Goal: Check status

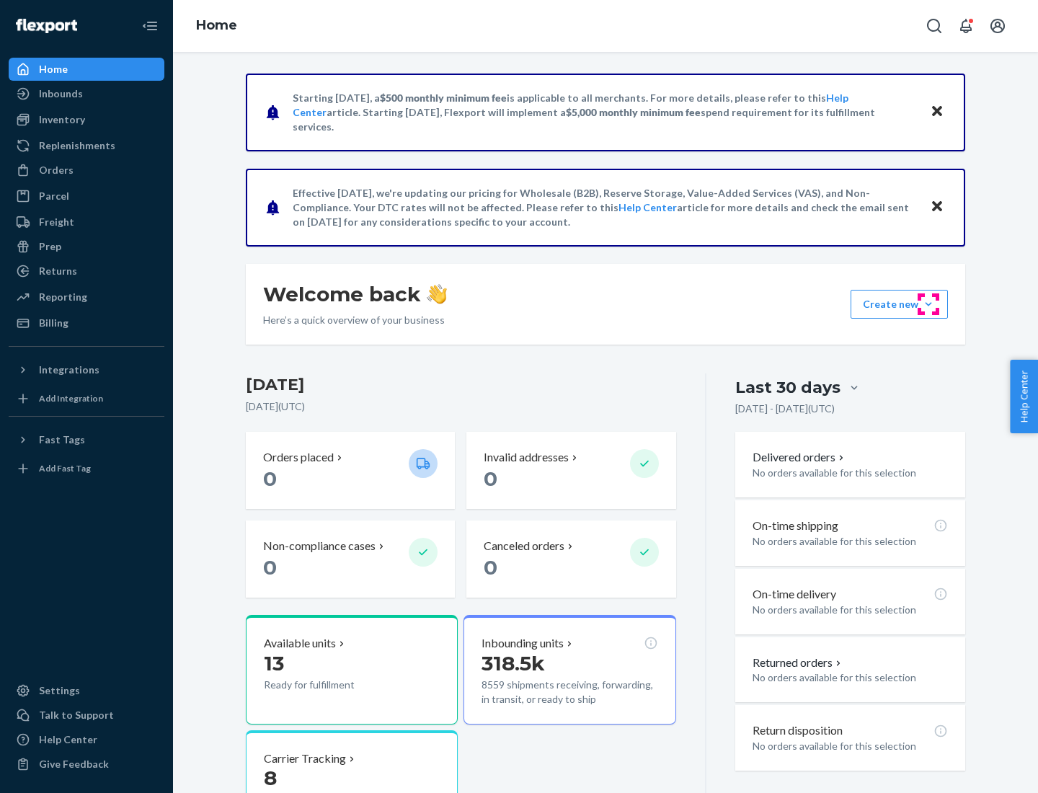
click at [928, 304] on button "Create new Create new inbound Create new order Create new product" at bounding box center [898, 304] width 97 height 29
click at [60, 94] on div "Inbounds" at bounding box center [61, 93] width 44 height 14
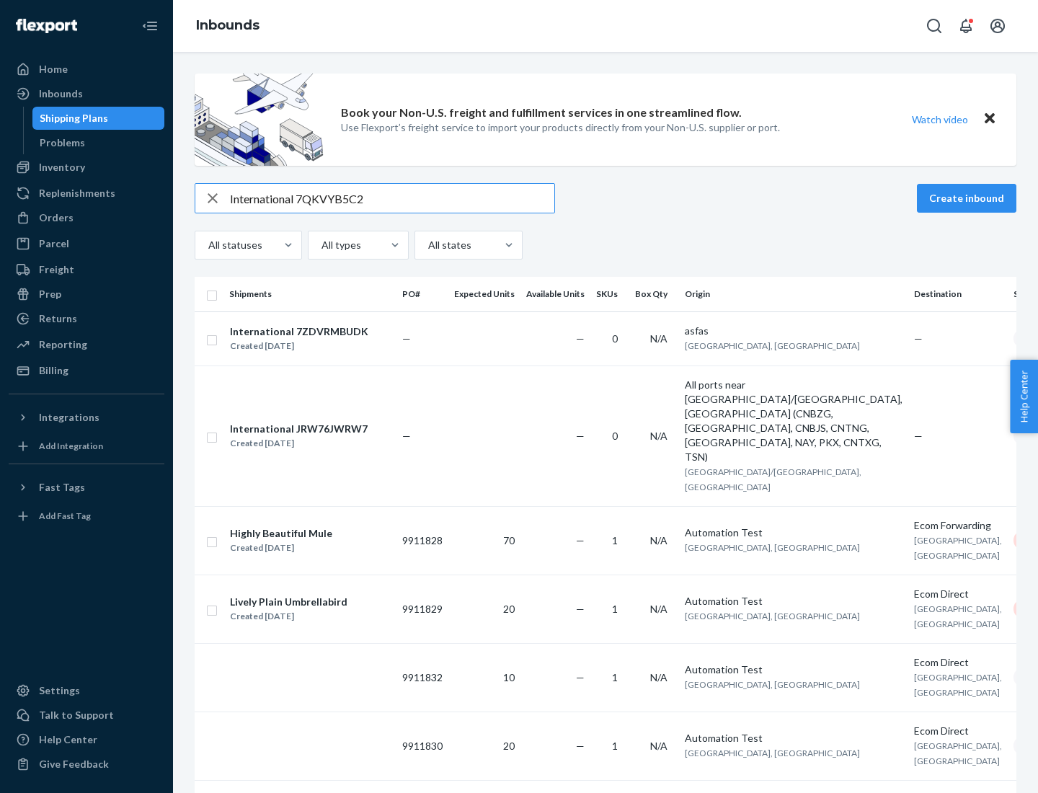
type input "International 7QKVYB5C29"
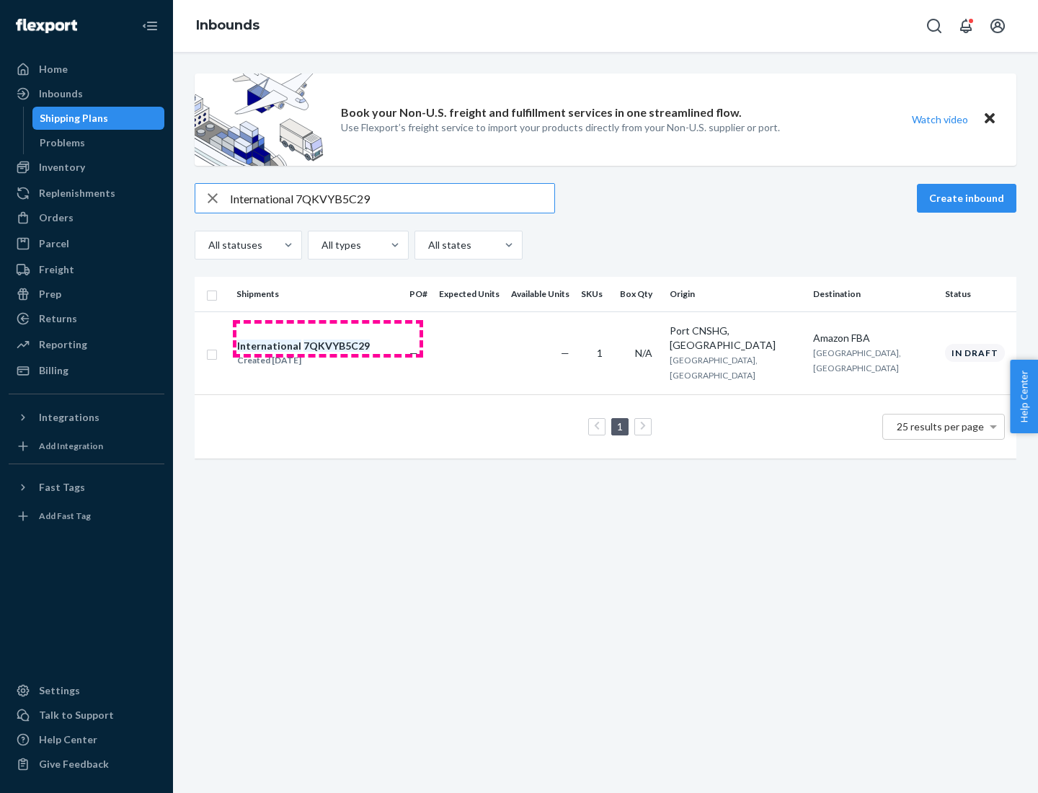
click at [328, 353] on div "Created [DATE]" at bounding box center [303, 360] width 133 height 14
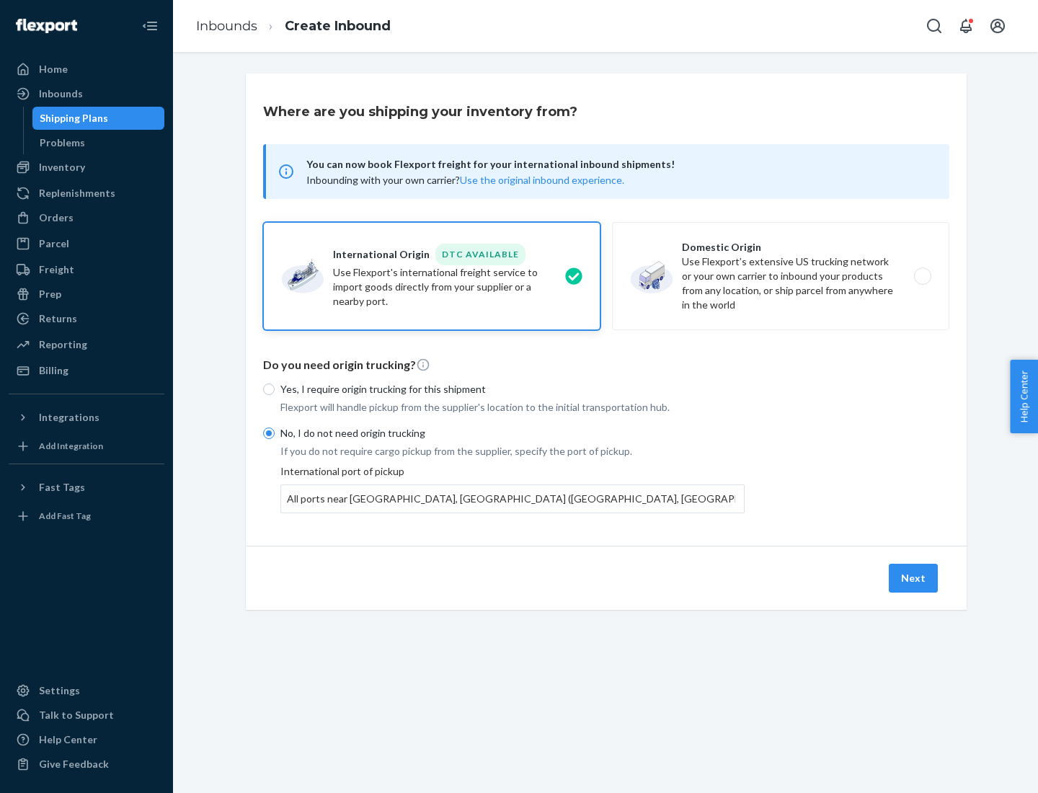
click at [914, 577] on button "Next" at bounding box center [912, 577] width 49 height 29
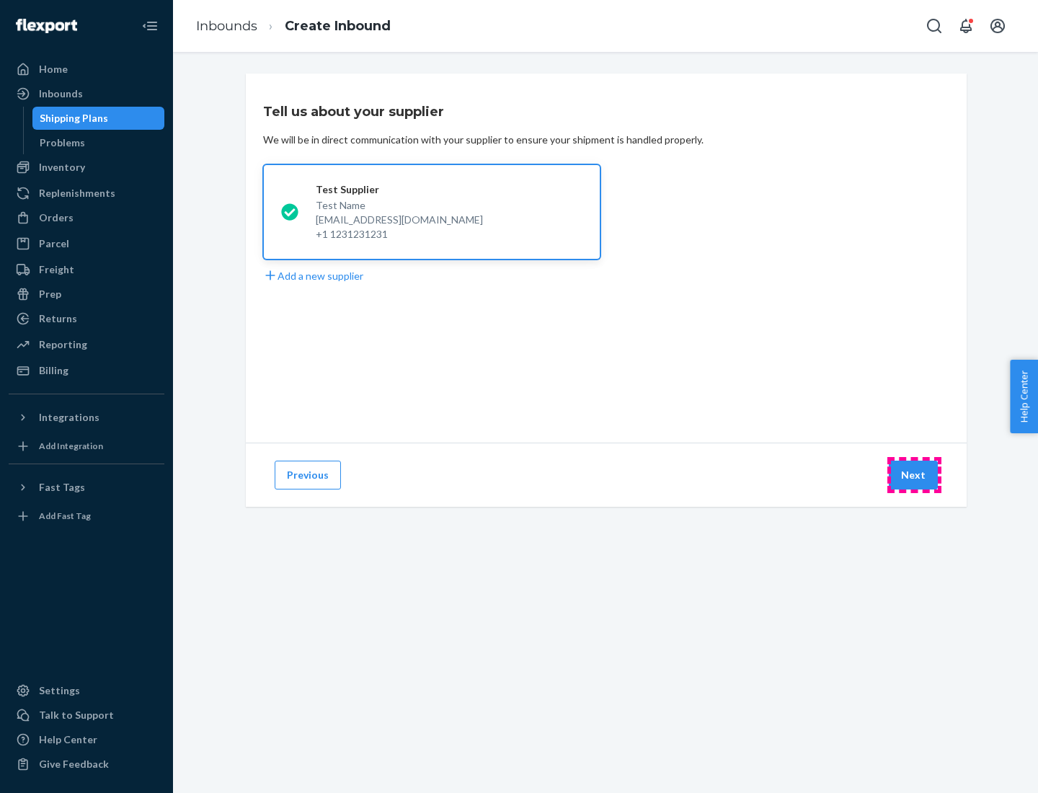
click at [914, 475] on button "Next" at bounding box center [912, 474] width 49 height 29
